Goal: Task Accomplishment & Management: Use online tool/utility

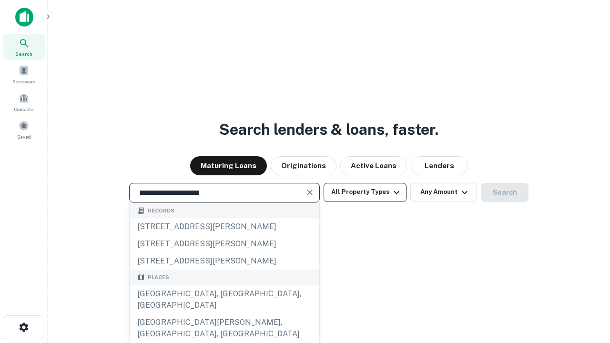
click at [224, 314] on div "[GEOGRAPHIC_DATA], [GEOGRAPHIC_DATA], [GEOGRAPHIC_DATA]" at bounding box center [225, 299] width 190 height 29
click at [365, 192] on button "All Property Types" at bounding box center [364, 192] width 83 height 19
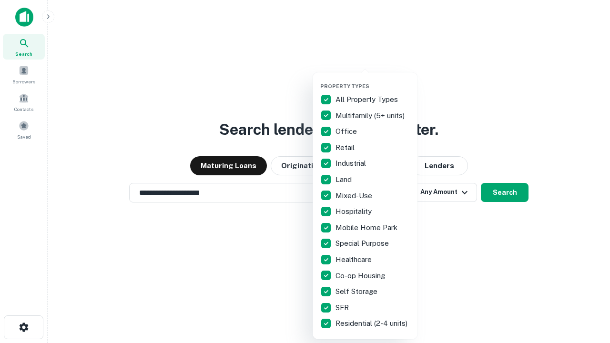
type input "**********"
click at [372, 80] on button "button" at bounding box center [372, 80] width 105 height 0
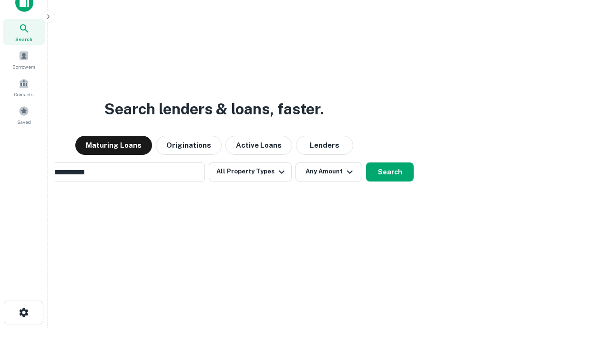
scroll to position [69, 270]
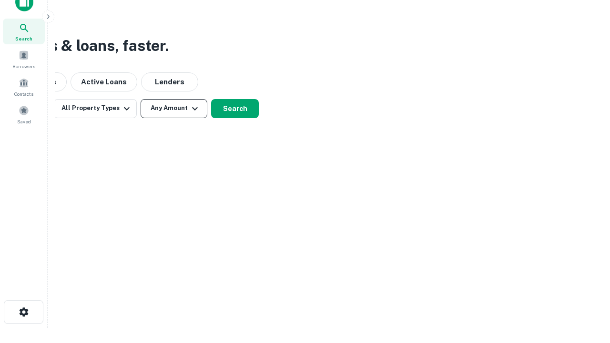
click at [174, 108] on button "Any Amount" at bounding box center [173, 108] width 67 height 19
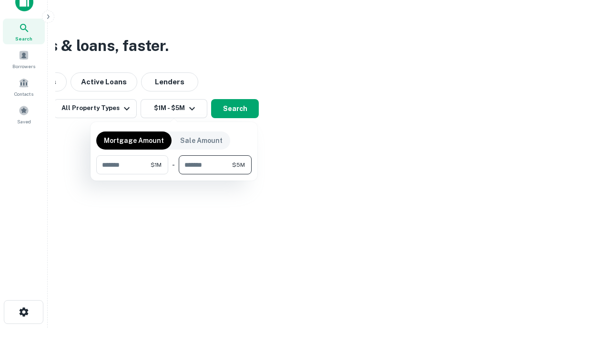
type input "*******"
click at [174, 174] on button "button" at bounding box center [173, 174] width 155 height 0
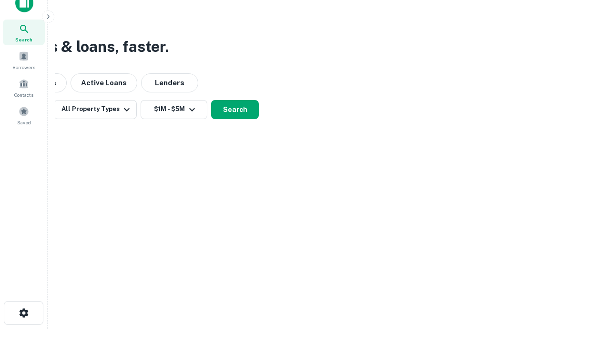
scroll to position [6, 176]
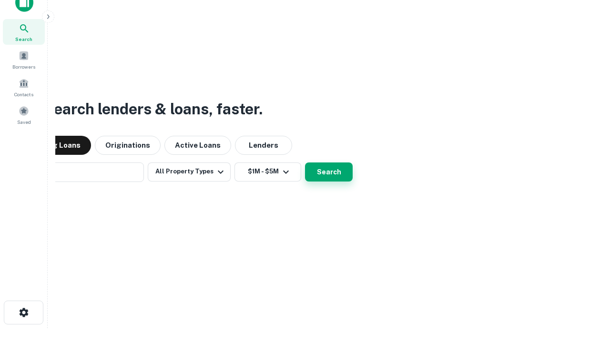
click at [305, 162] on button "Search" at bounding box center [329, 171] width 48 height 19
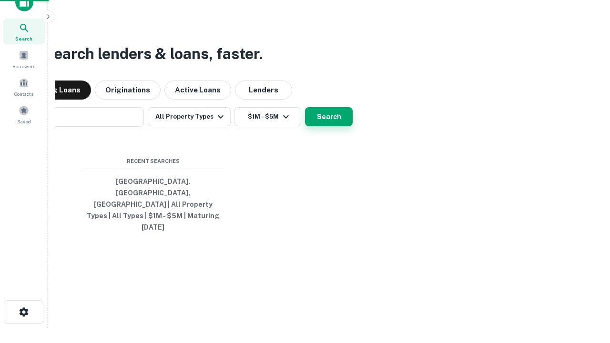
scroll to position [25, 270]
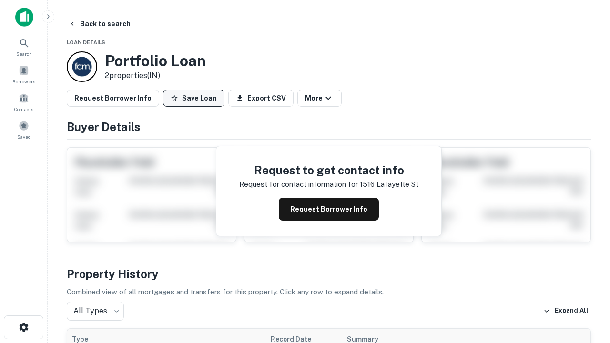
click at [193, 98] on button "Save Loan" at bounding box center [193, 98] width 61 height 17
click at [196, 98] on button "Loan Saved" at bounding box center [196, 98] width 66 height 17
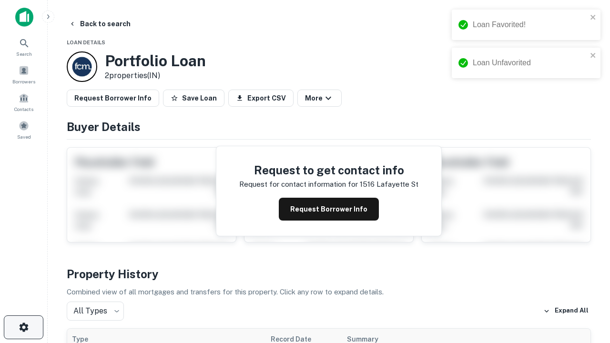
click at [23, 327] on icon "button" at bounding box center [23, 326] width 11 height 11
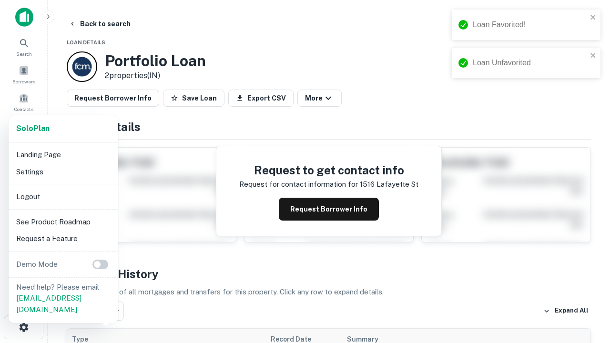
click at [63, 196] on li "Logout" at bounding box center [63, 196] width 102 height 17
